Goal: Book appointment/travel/reservation

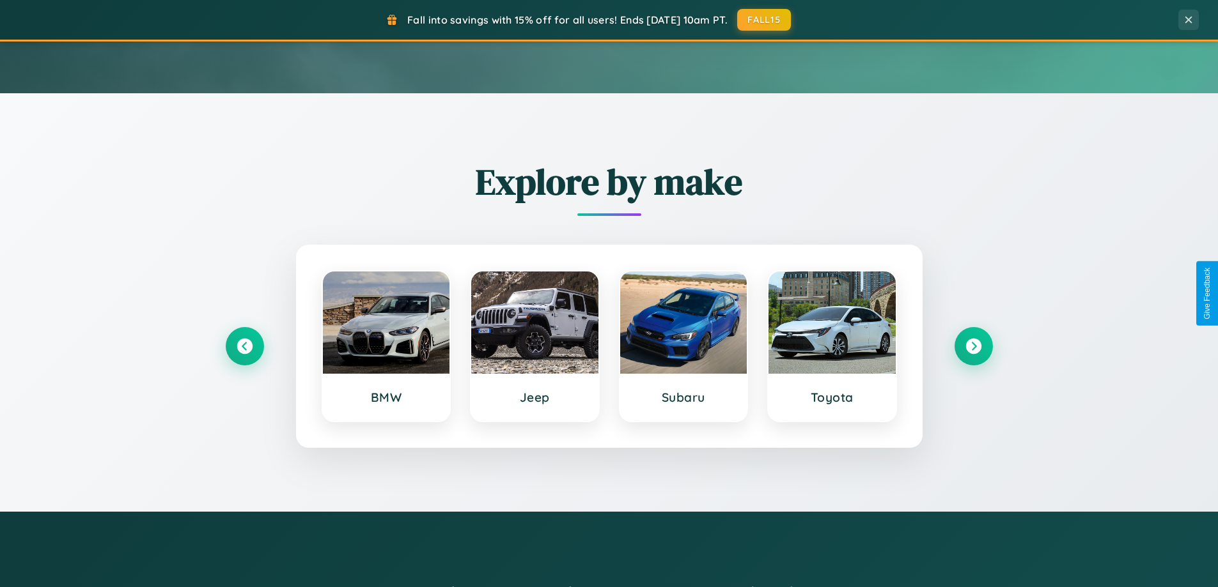
scroll to position [551, 0]
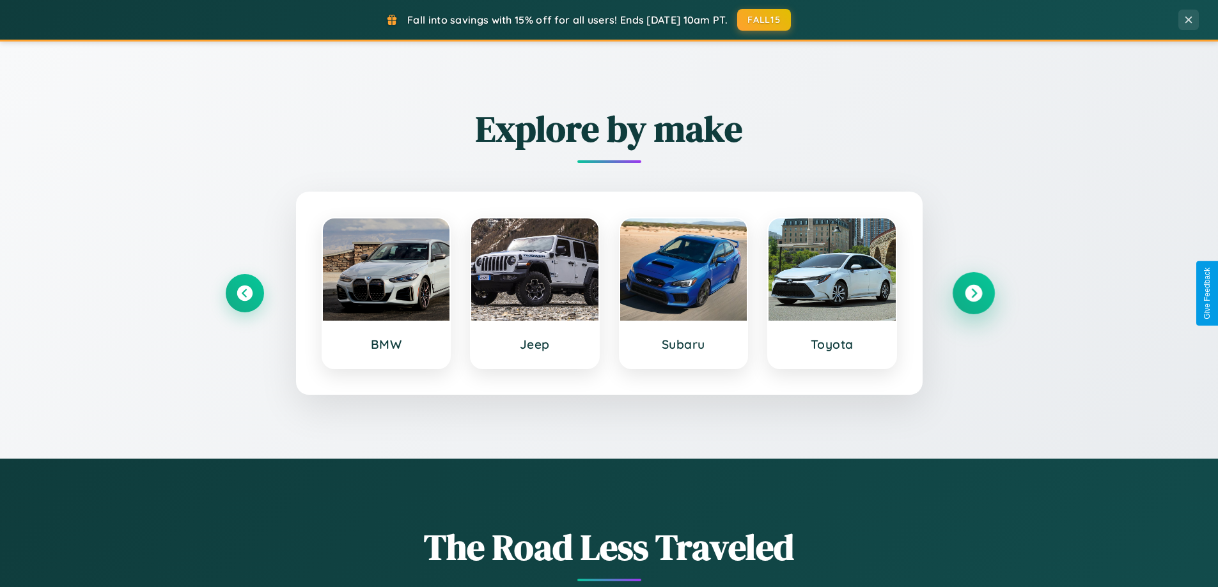
click at [973, 293] on icon at bounding box center [973, 293] width 17 height 17
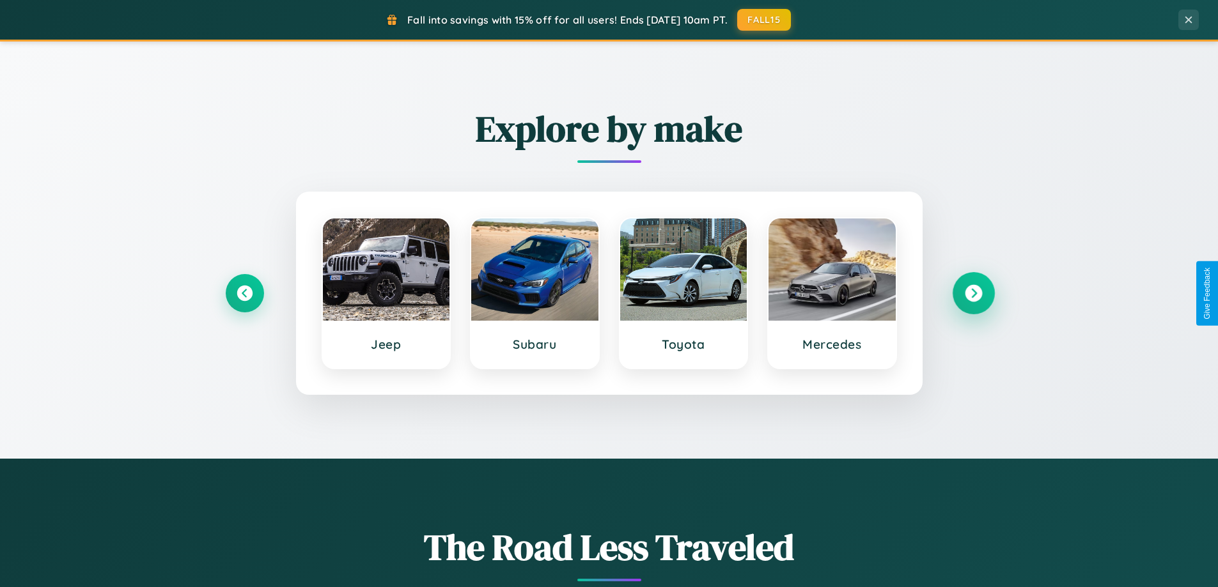
click at [973, 293] on icon at bounding box center [973, 293] width 17 height 17
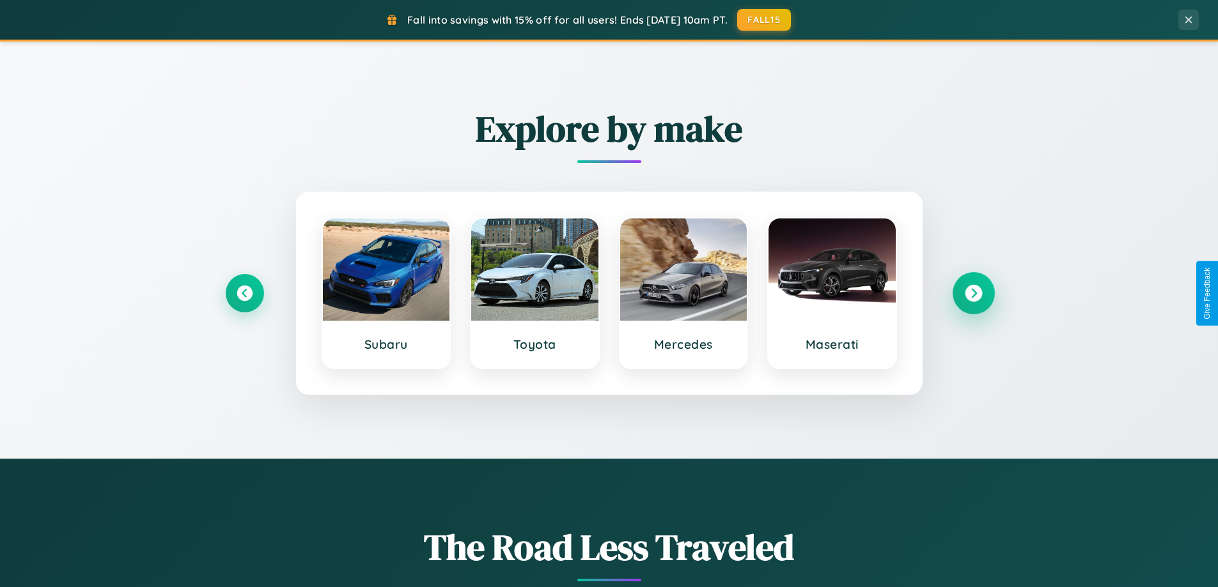
click at [973, 293] on icon at bounding box center [973, 293] width 17 height 17
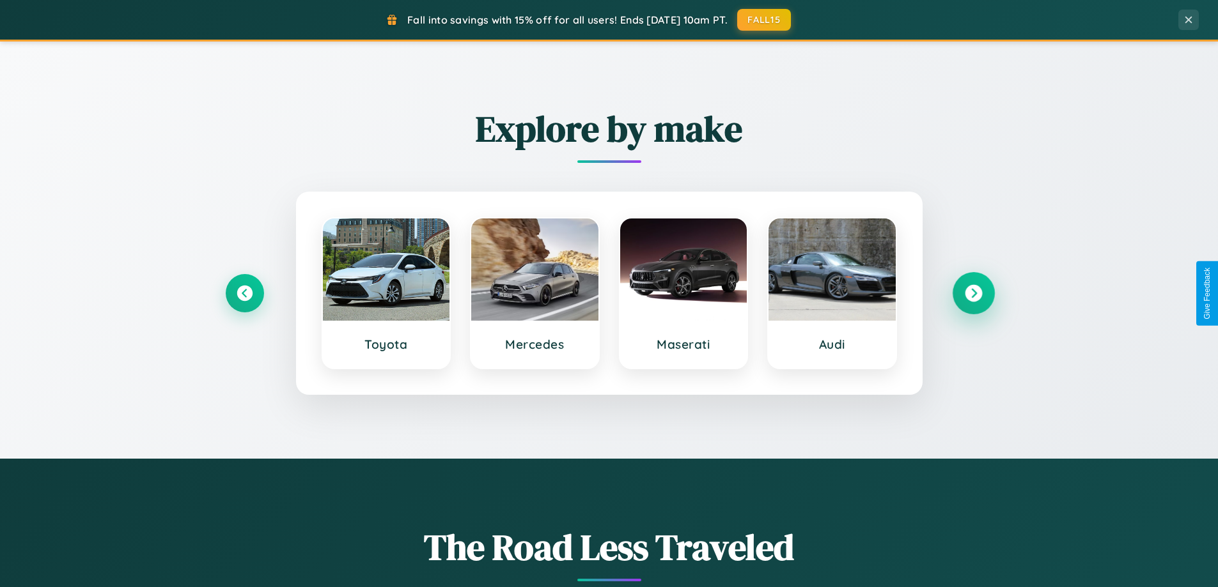
click at [973, 293] on icon at bounding box center [973, 293] width 17 height 17
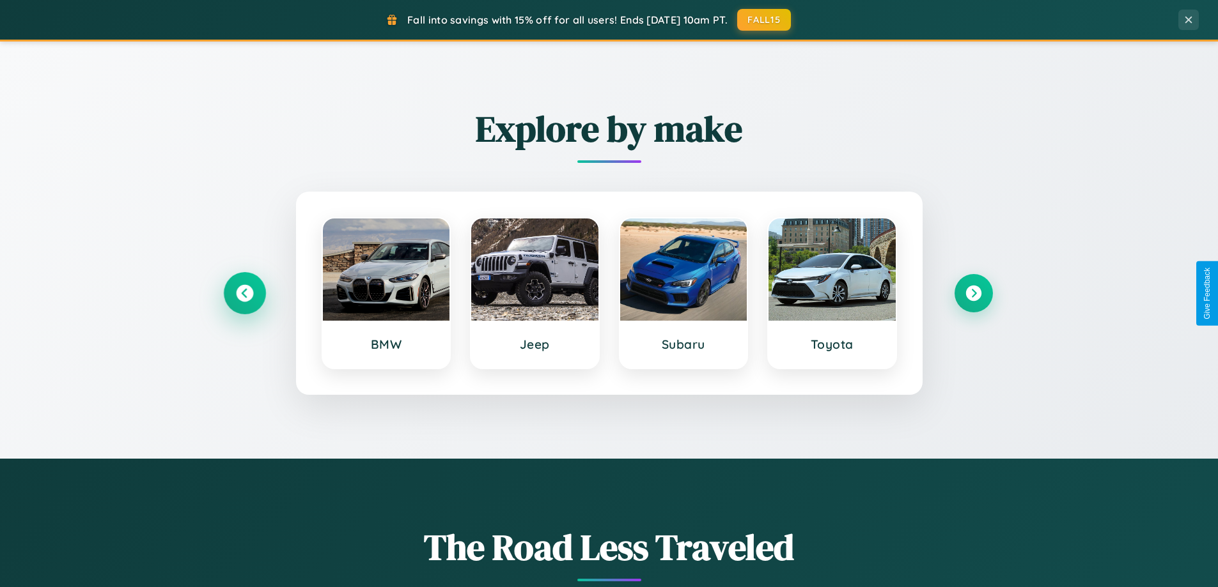
click at [244, 293] on icon at bounding box center [244, 293] width 17 height 17
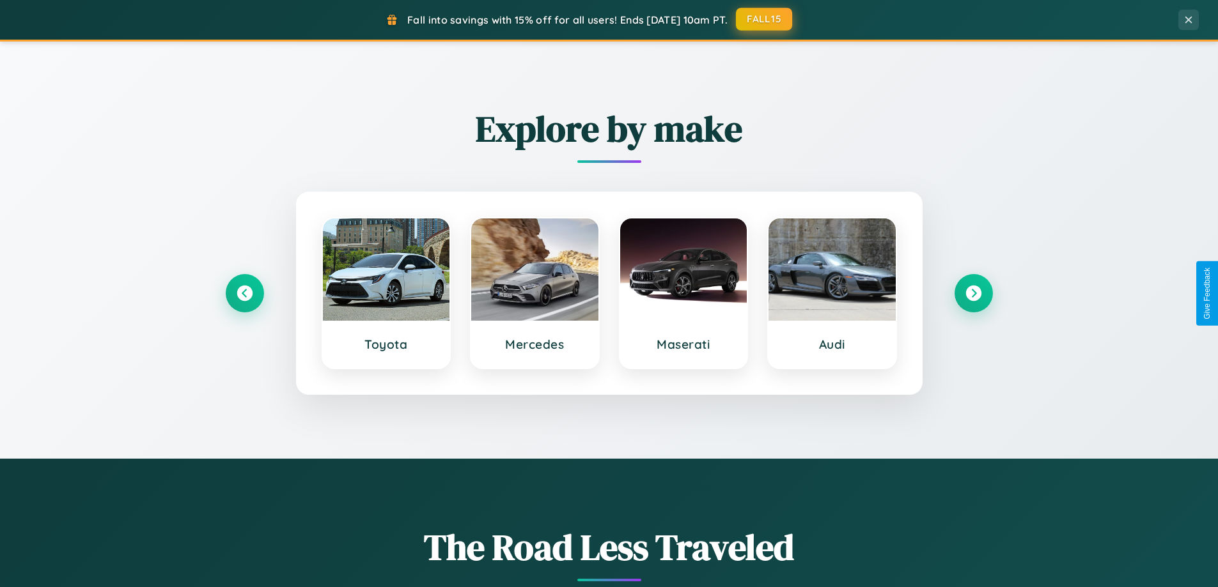
click at [765, 19] on button "FALL15" at bounding box center [764, 19] width 56 height 23
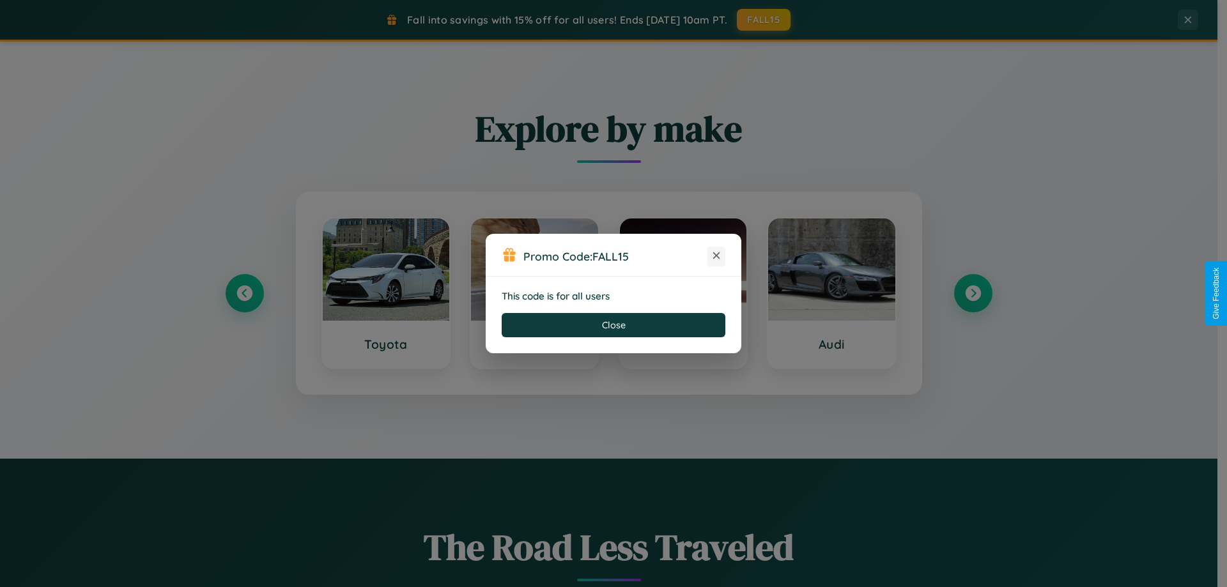
click at [717, 256] on icon at bounding box center [716, 255] width 13 height 13
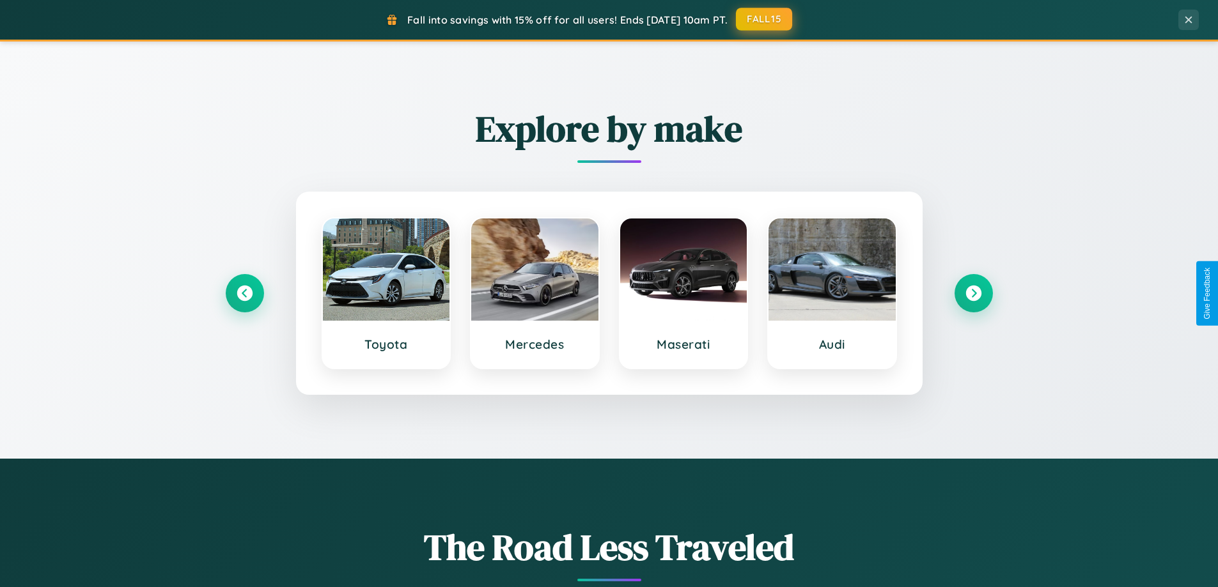
click at [765, 19] on button "FALL15" at bounding box center [764, 19] width 56 height 23
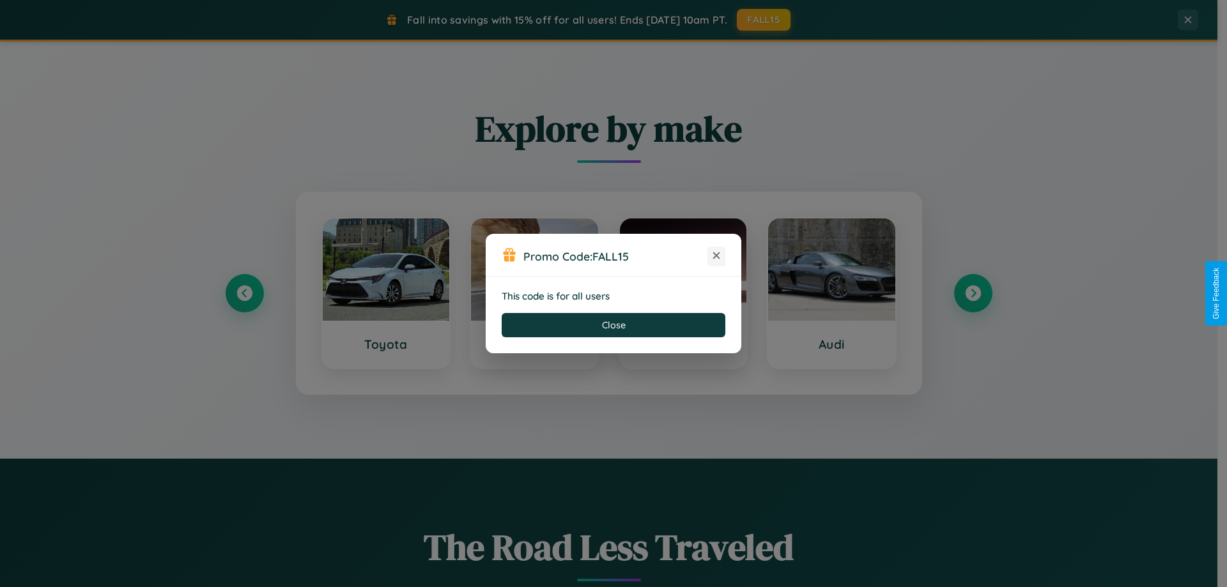
click at [717, 256] on icon at bounding box center [716, 255] width 13 height 13
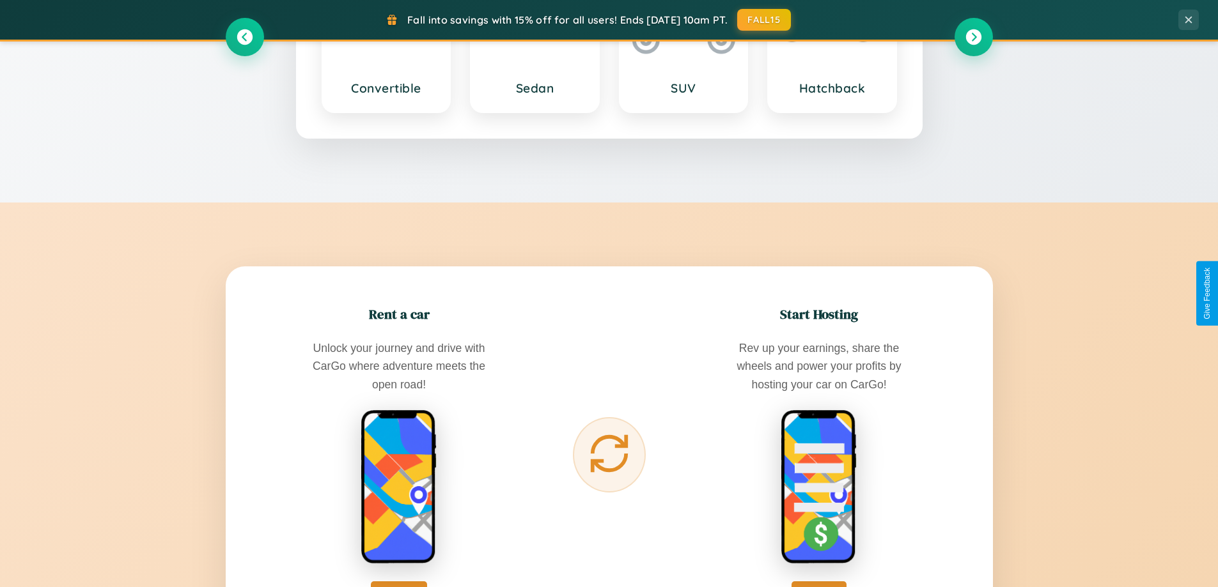
scroll to position [2054, 0]
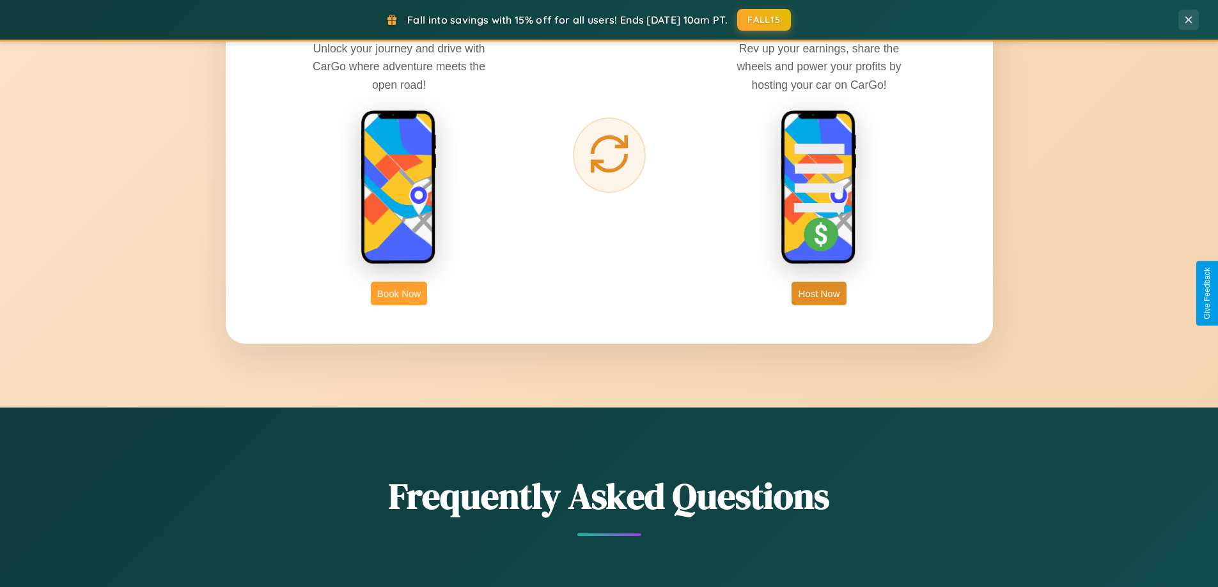
click at [399, 293] on button "Book Now" at bounding box center [399, 294] width 56 height 24
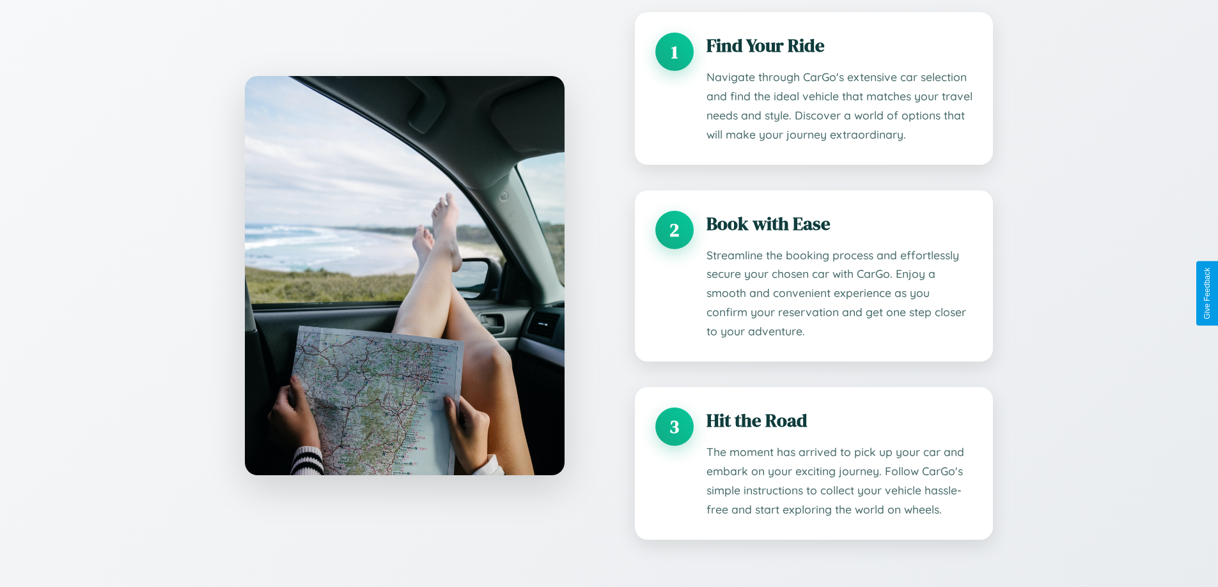
scroll to position [1066, 0]
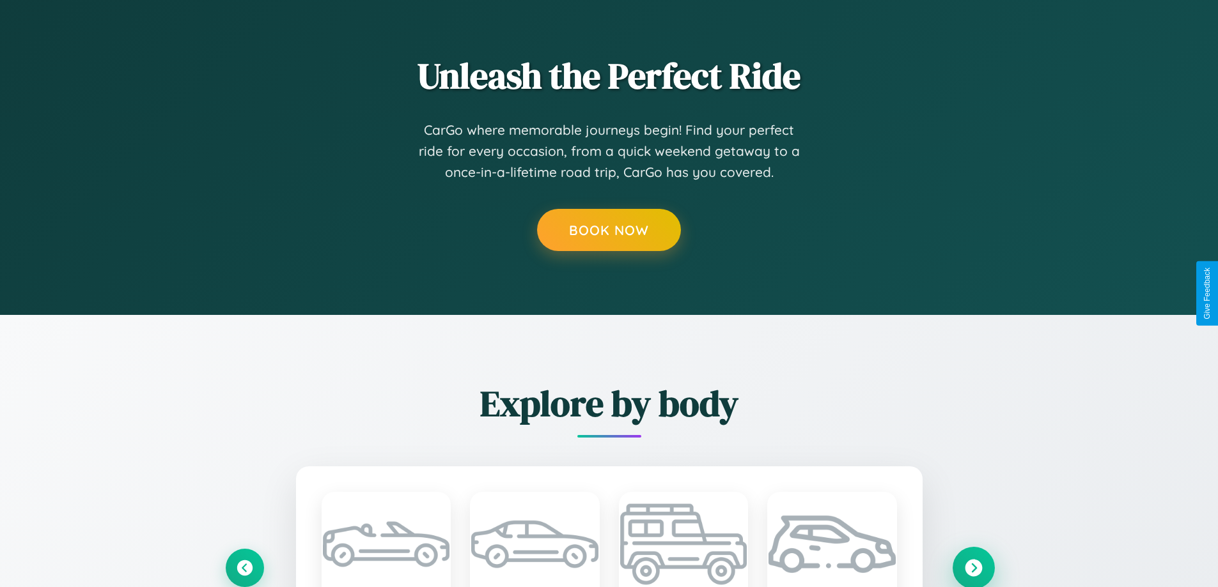
click at [973, 568] on icon at bounding box center [973, 567] width 17 height 17
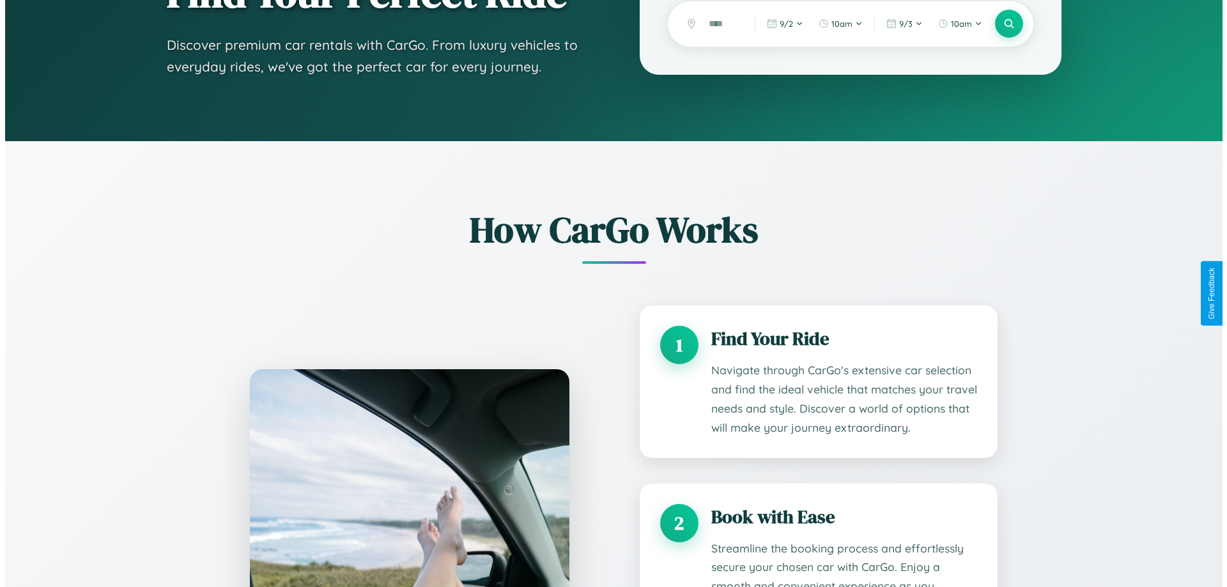
scroll to position [0, 0]
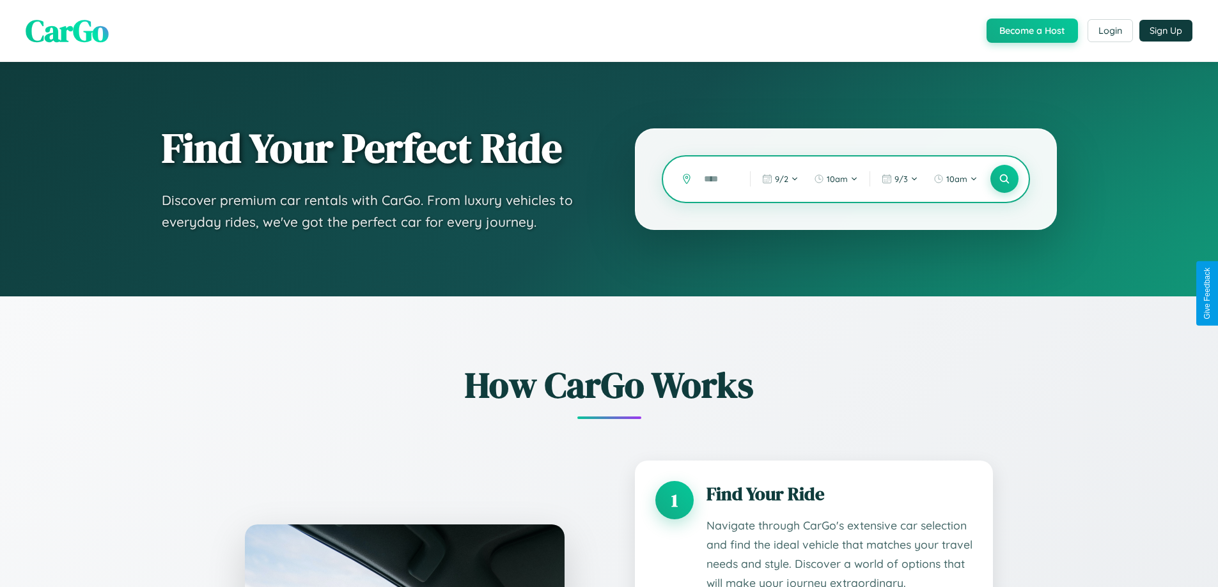
click at [717, 179] on input "text" at bounding box center [717, 179] width 40 height 22
click at [1004, 179] on icon at bounding box center [1004, 179] width 12 height 12
